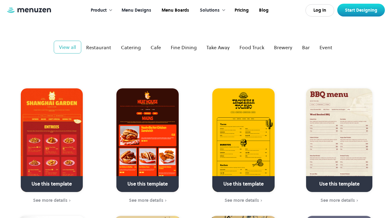
scroll to position [111, 0]
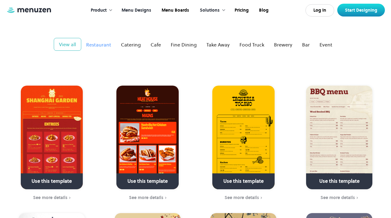
click at [103, 41] on div "Restaurant" at bounding box center [98, 44] width 25 height 7
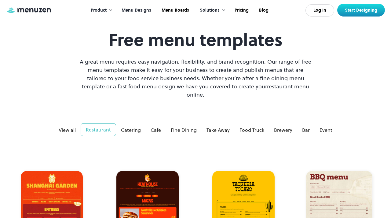
scroll to position [51, 0]
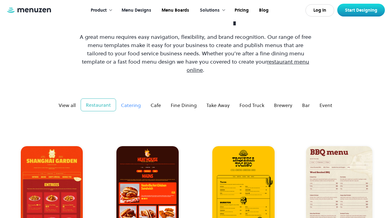
click at [130, 101] on link "Catering" at bounding box center [131, 105] width 30 height 12
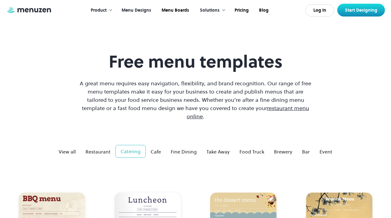
scroll to position [0, 0]
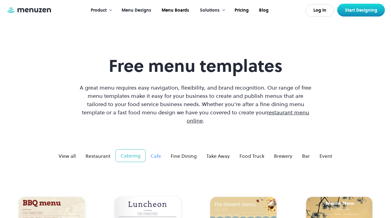
click at [159, 152] on div "Cafe" at bounding box center [155, 155] width 10 height 7
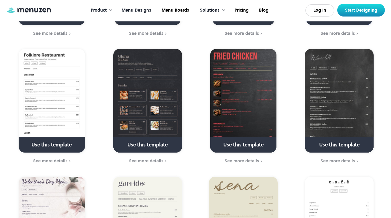
scroll to position [66, 0]
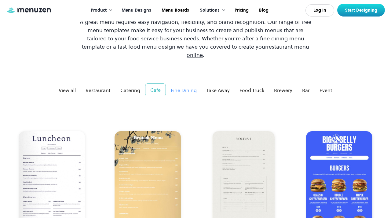
click at [184, 86] on div "Fine Dining" at bounding box center [184, 89] width 26 height 7
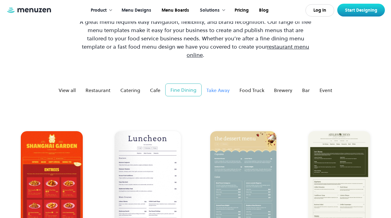
click at [206, 86] on div "Take Away" at bounding box center [217, 89] width 23 height 7
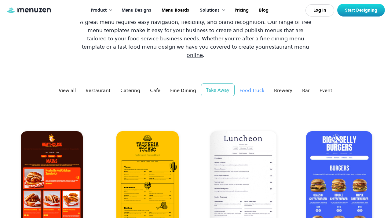
click at [236, 84] on link "Food Truck" at bounding box center [251, 90] width 34 height 12
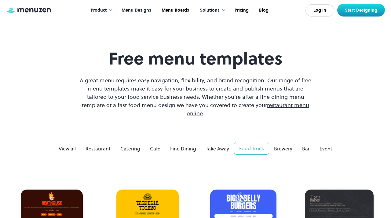
scroll to position [0, 0]
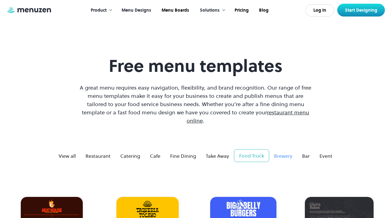
click at [278, 152] on div "Brewery" at bounding box center [283, 155] width 18 height 7
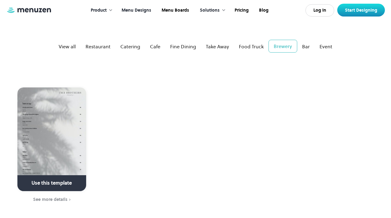
scroll to position [56, 0]
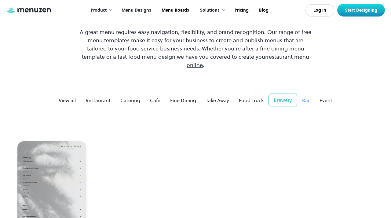
click at [309, 95] on link "Bar" at bounding box center [305, 100] width 17 height 12
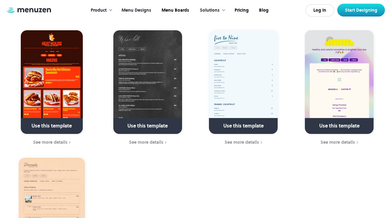
scroll to position [97, 0]
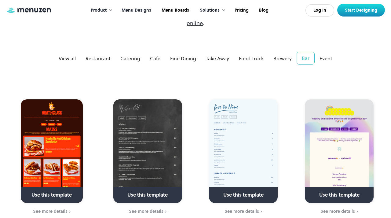
click at [319, 52] on div "View all Restaurant Catering Cafe Fine Dining Take Away Food Truck Brewery Bar …" at bounding box center [195, 58] width 305 height 13
click at [319, 55] on div "Event" at bounding box center [325, 58] width 13 height 7
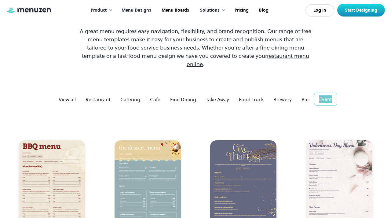
scroll to position [93, 0]
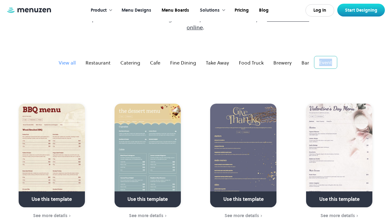
click at [72, 59] on div "View all" at bounding box center [67, 62] width 17 height 7
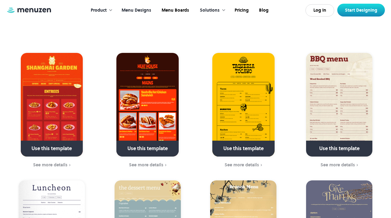
scroll to position [147, 0]
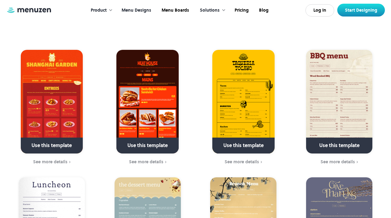
click at [325, 105] on img at bounding box center [339, 101] width 66 height 103
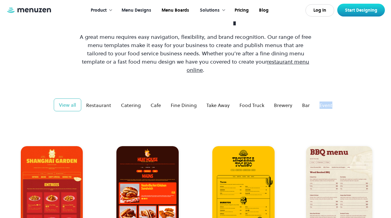
scroll to position [0, 0]
